Goal: Find contact information: Find contact information

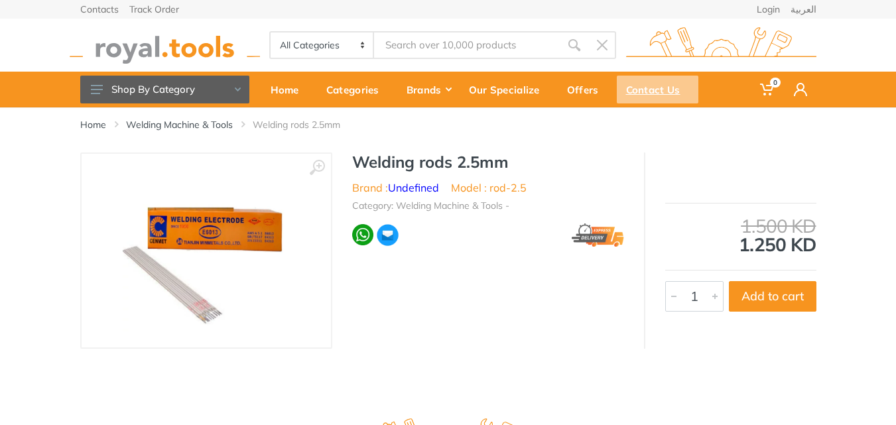
click at [676, 82] on div "Contact Us" at bounding box center [657, 90] width 82 height 28
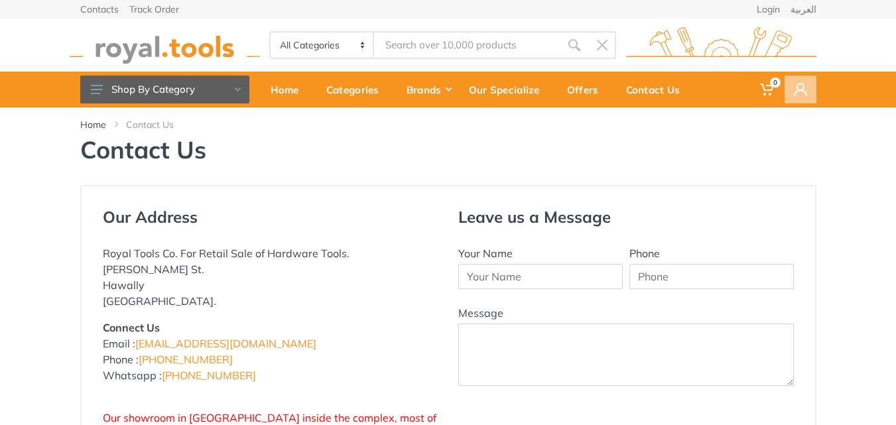
click at [804, 93] on use at bounding box center [799, 89] width 13 height 13
click at [826, 184] on div "Home Contact Us Contact Us" at bounding box center [448, 146] width 896 height 78
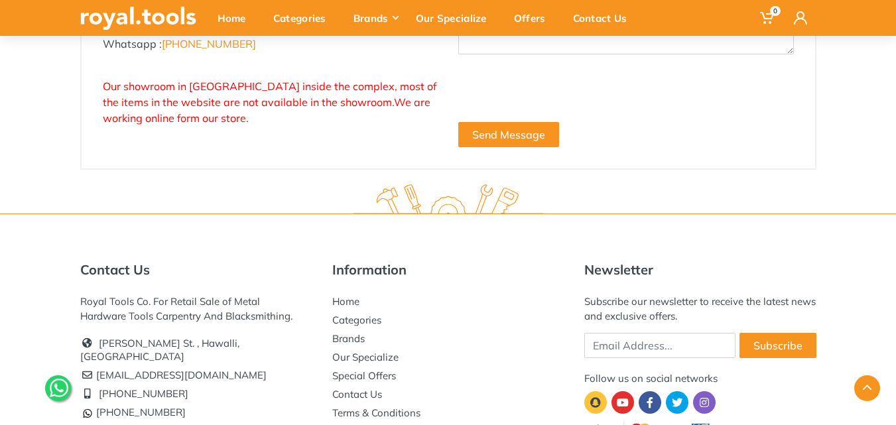
scroll to position [199, 0]
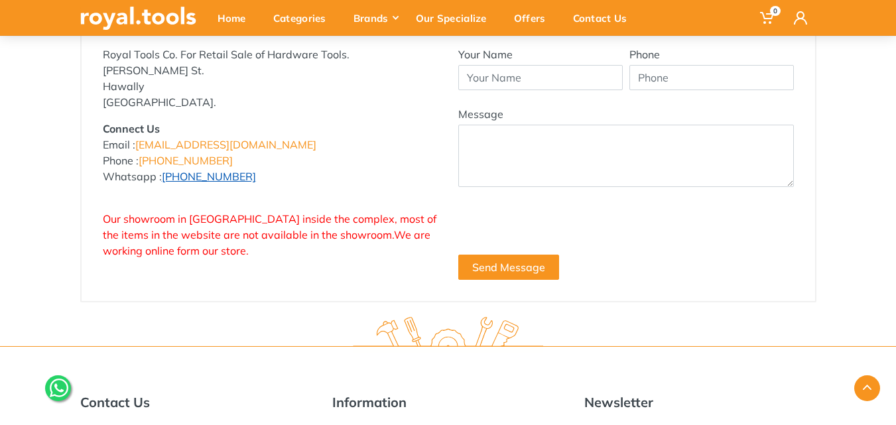
drag, startPoint x: 266, startPoint y: 180, endPoint x: 178, endPoint y: 176, distance: 88.2
click at [178, 176] on p "Connect Us Email : info@royal.tools Phone : +965 22620757 Whatsapp : +965 96777…" at bounding box center [270, 153] width 335 height 64
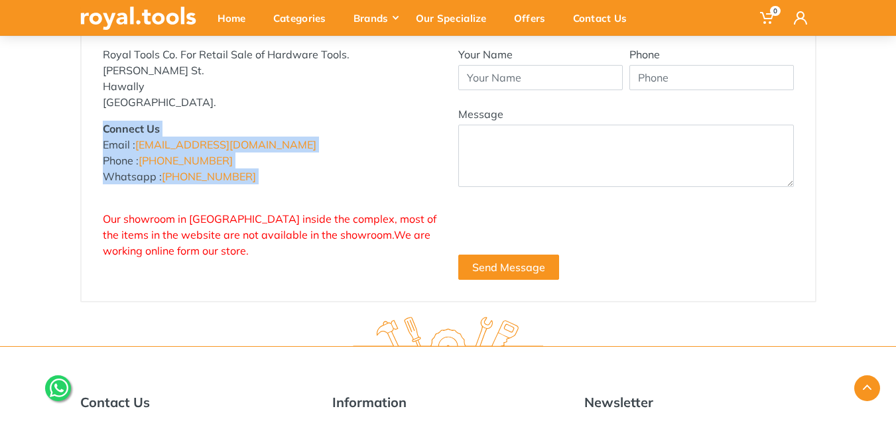
drag, startPoint x: 89, startPoint y: 135, endPoint x: 241, endPoint y: 189, distance: 161.2
click at [241, 189] on div "Our Address Royal Tools Co. For Retail Sale of Hardware Tools. Abdullah Al-Othm…" at bounding box center [448, 144] width 733 height 314
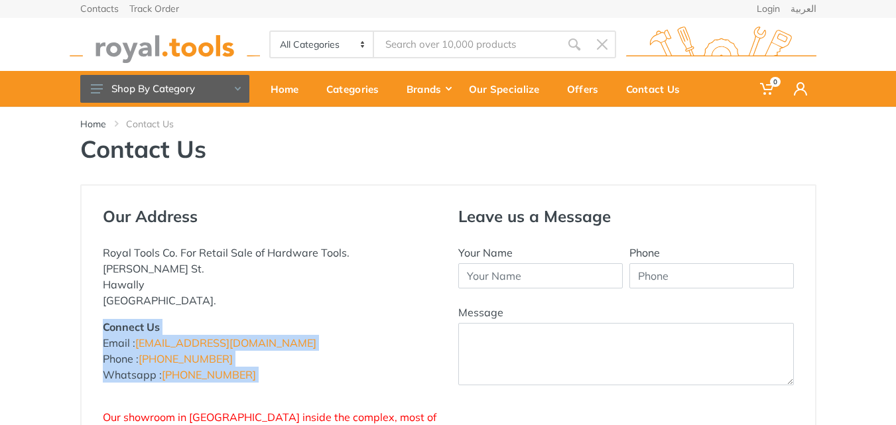
scroll to position [0, 0]
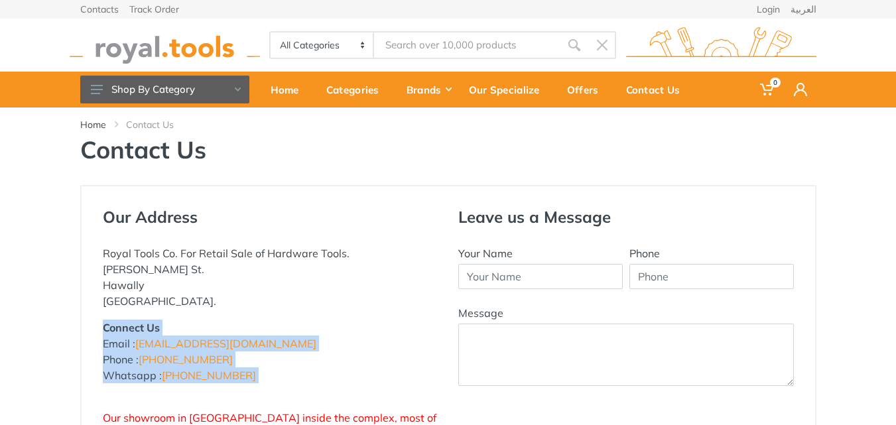
click at [365, 44] on select "All Categories Power tools Cordless Tools Hand Tools Power Tools Accessories Ga…" at bounding box center [322, 44] width 104 height 25
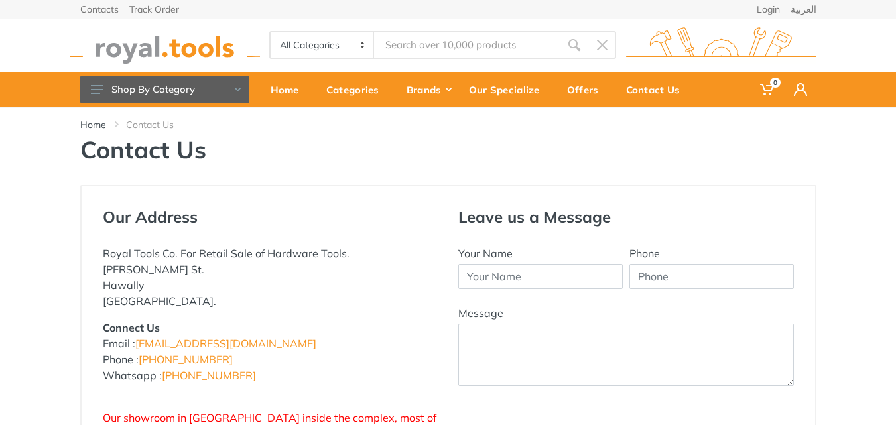
drag, startPoint x: 569, startPoint y: 142, endPoint x: 548, endPoint y: 135, distance: 21.8
click at [569, 142] on h1 "Contact Us" at bounding box center [448, 149] width 736 height 29
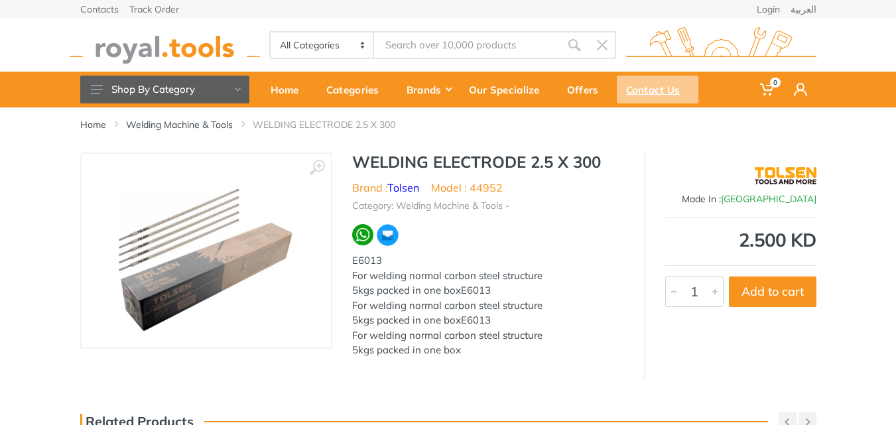
click at [638, 87] on div "Contact Us" at bounding box center [657, 90] width 82 height 28
